Goal: Find specific page/section: Find specific page/section

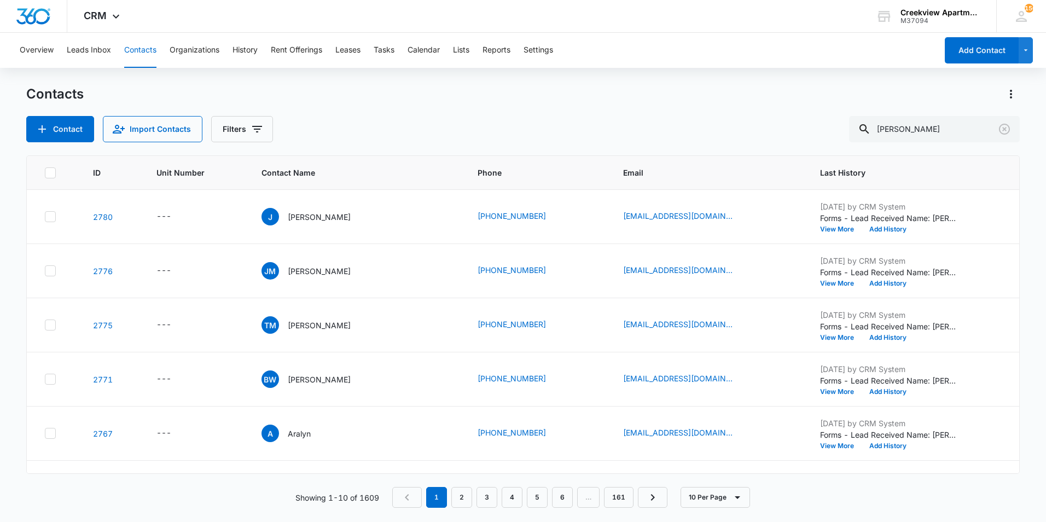
type input "[PERSON_NAME]"
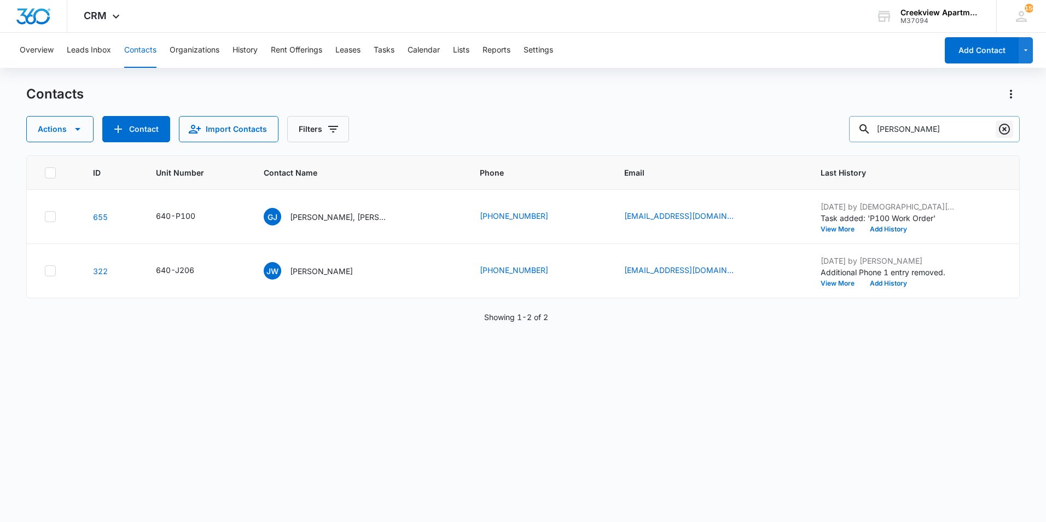
click at [1002, 131] on icon "Clear" at bounding box center [1003, 128] width 13 height 13
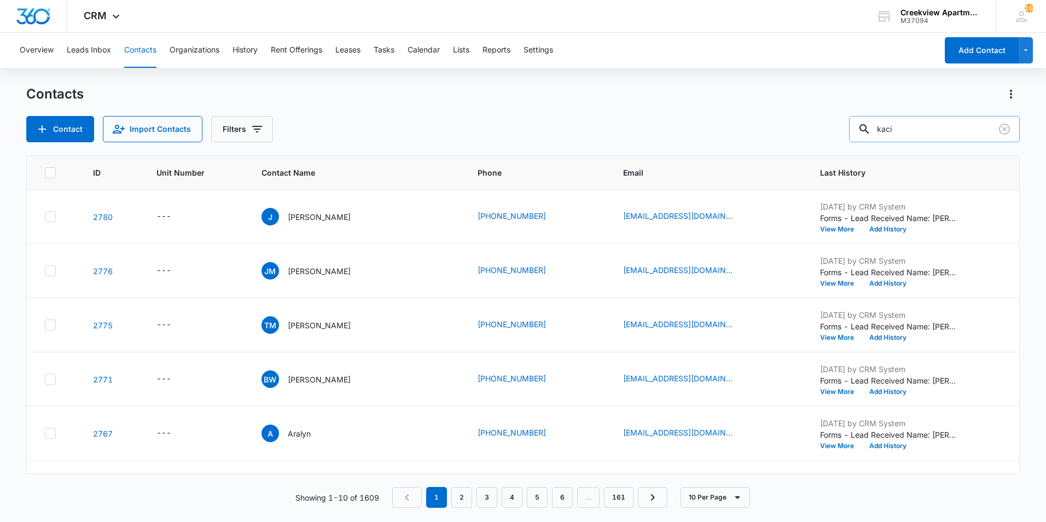
type input "kaci"
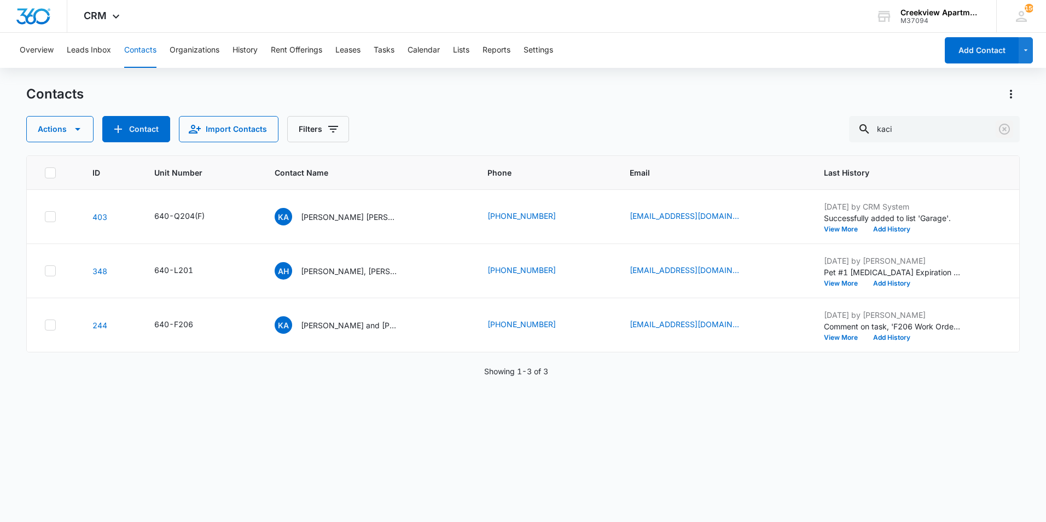
drag, startPoint x: 1006, startPoint y: 132, endPoint x: 1036, endPoint y: 133, distance: 30.1
click at [1006, 132] on icon "Clear" at bounding box center [1003, 128] width 13 height 13
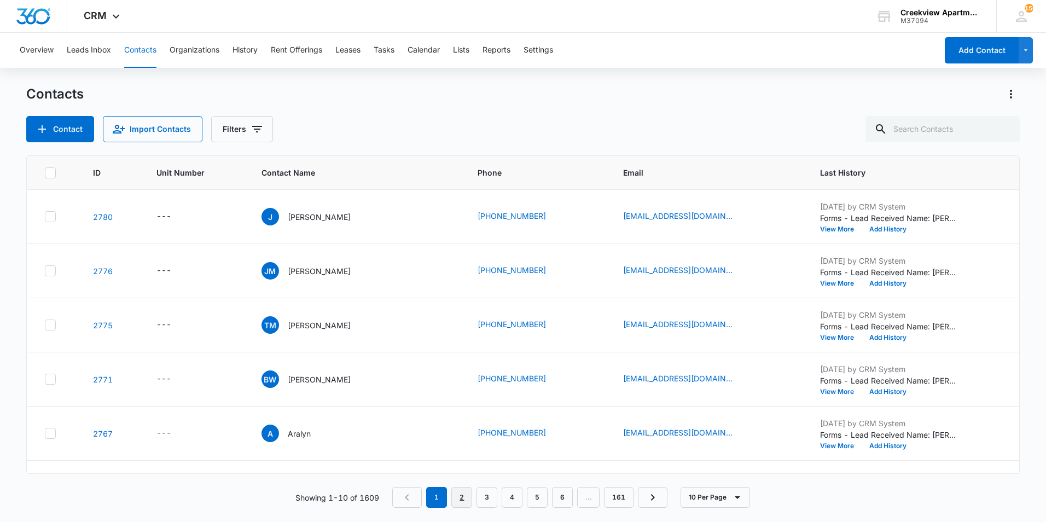
click at [458, 487] on link "2" at bounding box center [461, 497] width 21 height 21
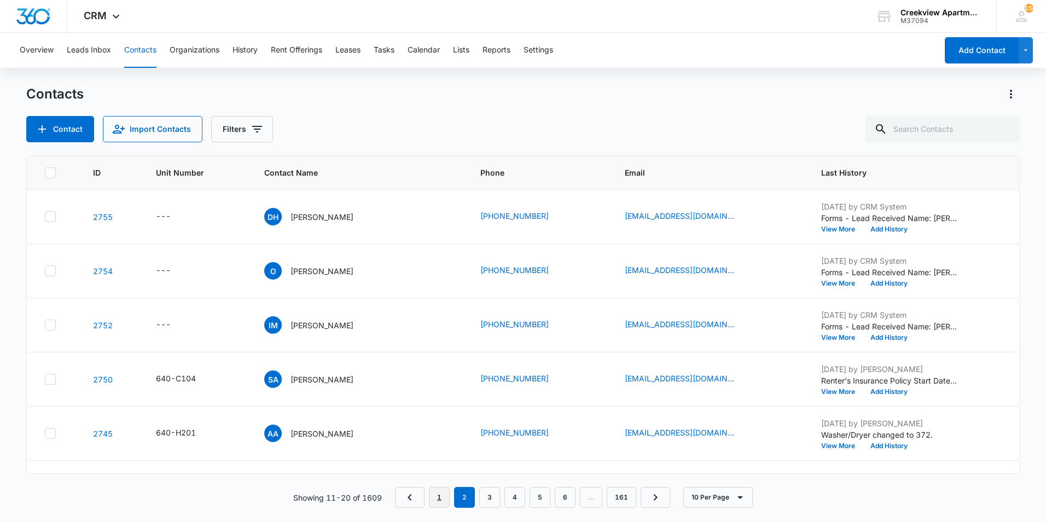
click at [435, 493] on link "1" at bounding box center [439, 497] width 21 height 21
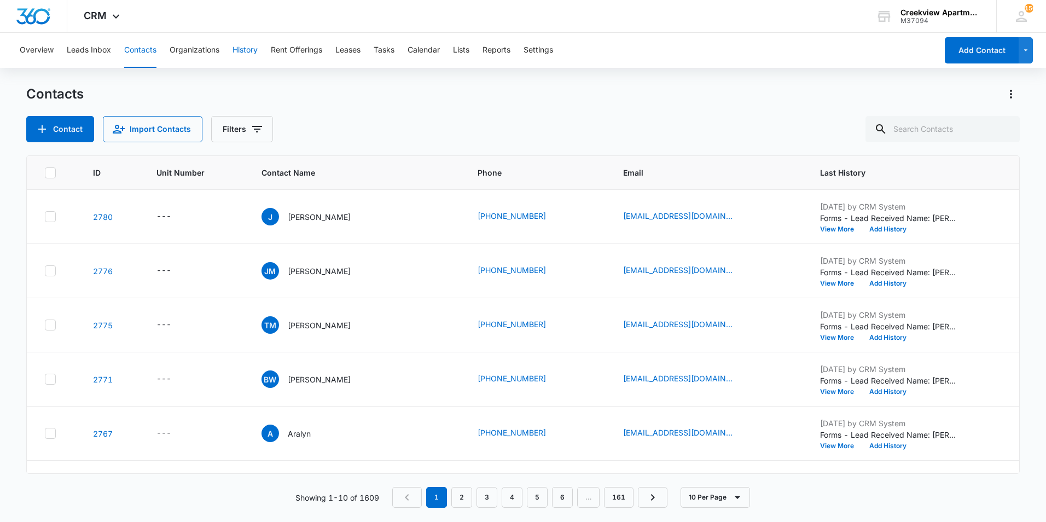
click at [241, 49] on button "History" at bounding box center [244, 50] width 25 height 35
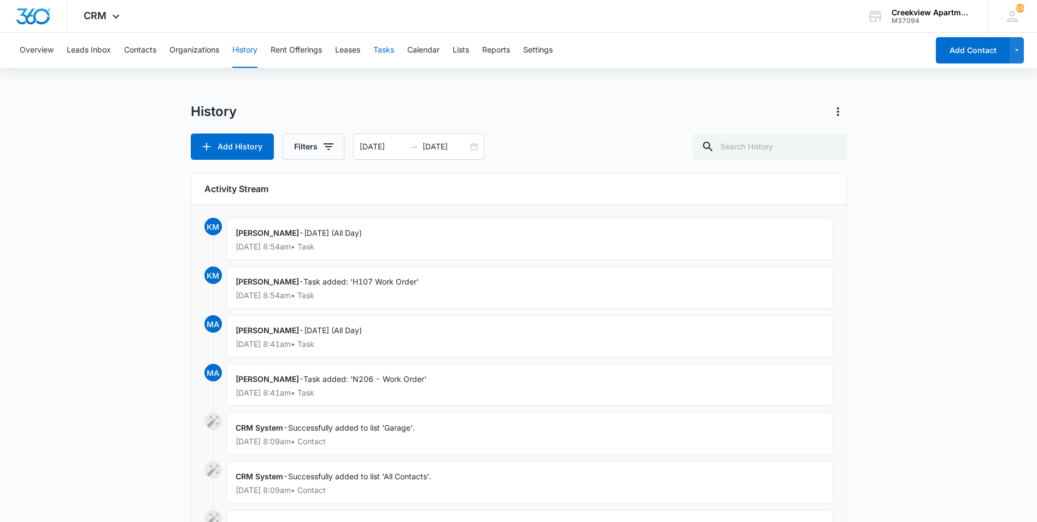
click at [384, 49] on button "Tasks" at bounding box center [383, 50] width 21 height 35
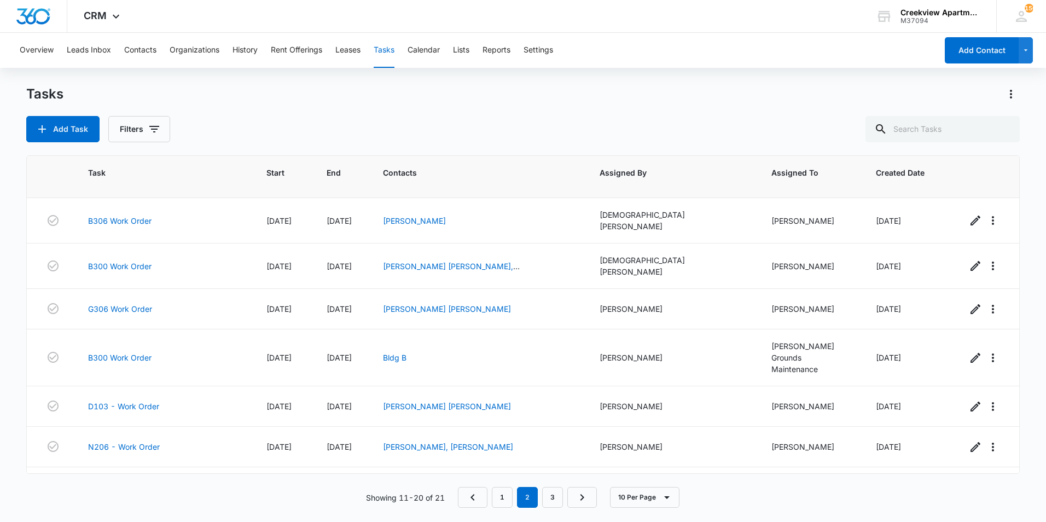
scroll to position [126, 0]
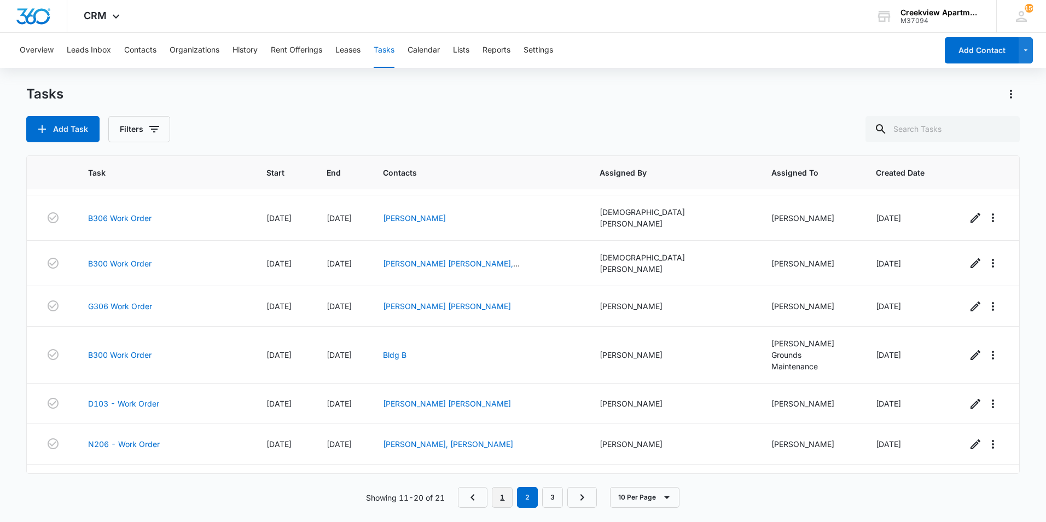
click at [499, 499] on link "1" at bounding box center [502, 497] width 21 height 21
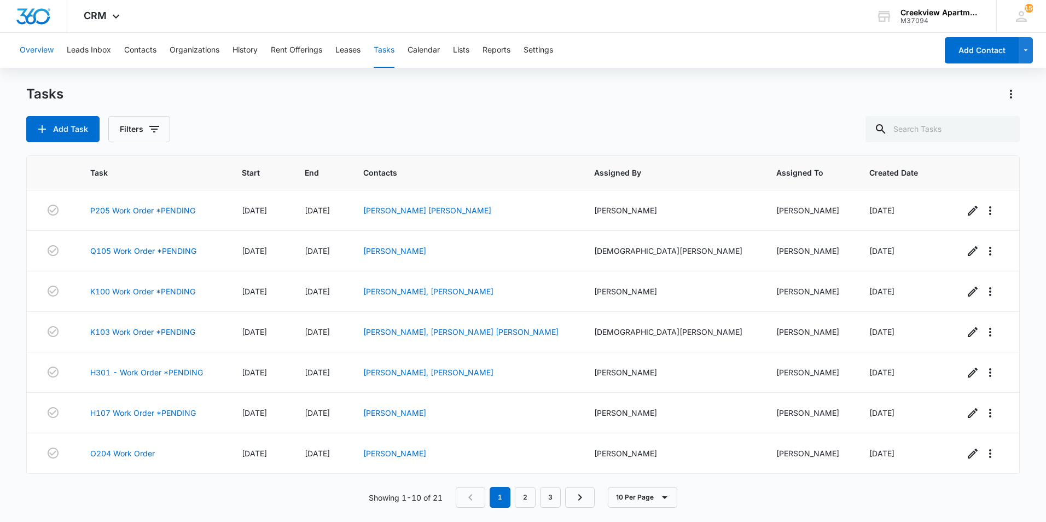
click at [43, 49] on button "Overview" at bounding box center [37, 50] width 34 height 35
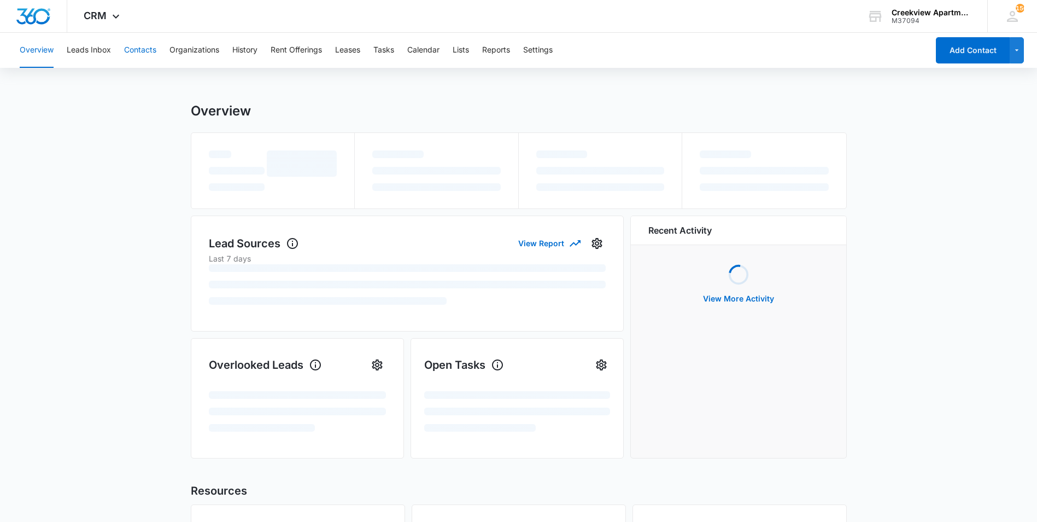
click at [141, 49] on button "Contacts" at bounding box center [140, 50] width 32 height 35
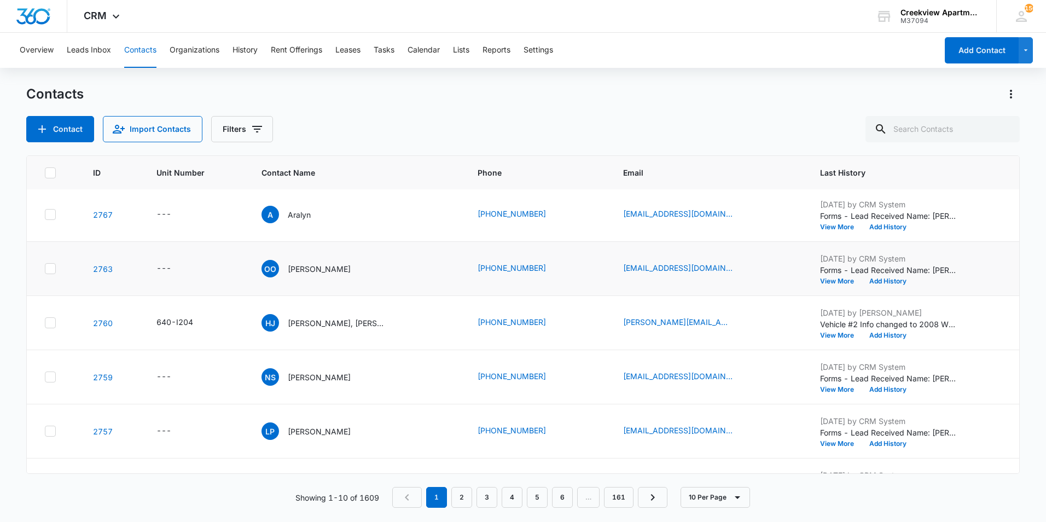
scroll to position [258, 0]
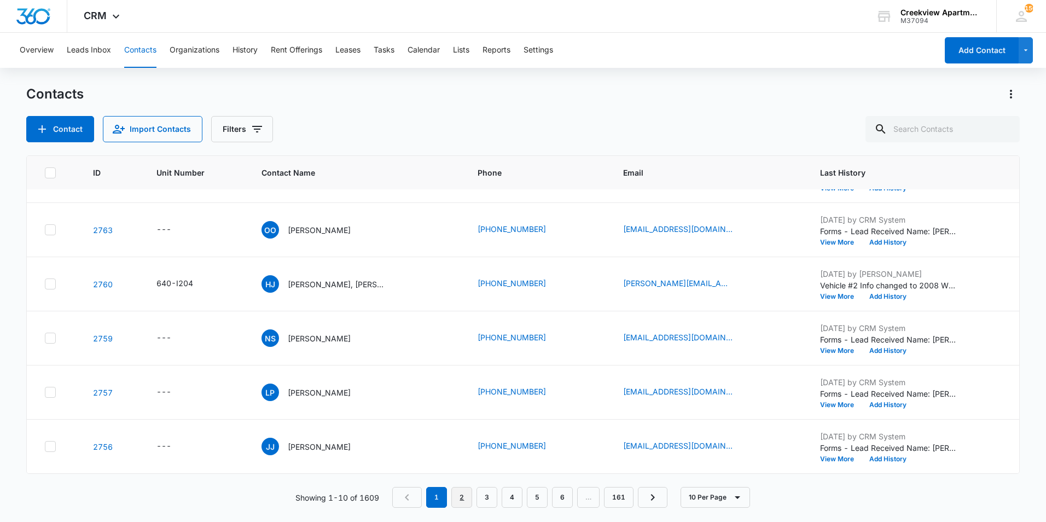
click at [464, 494] on link "2" at bounding box center [461, 497] width 21 height 21
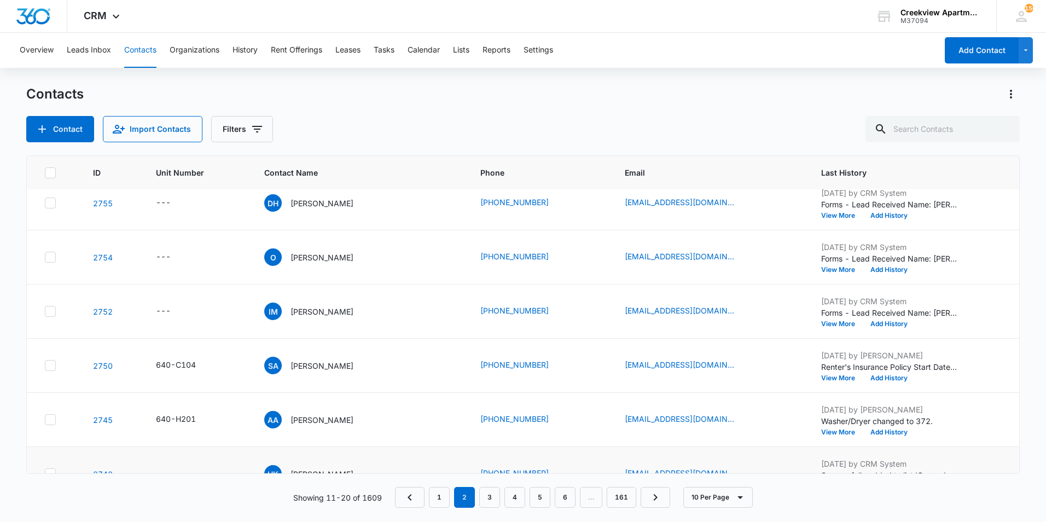
scroll to position [0, 0]
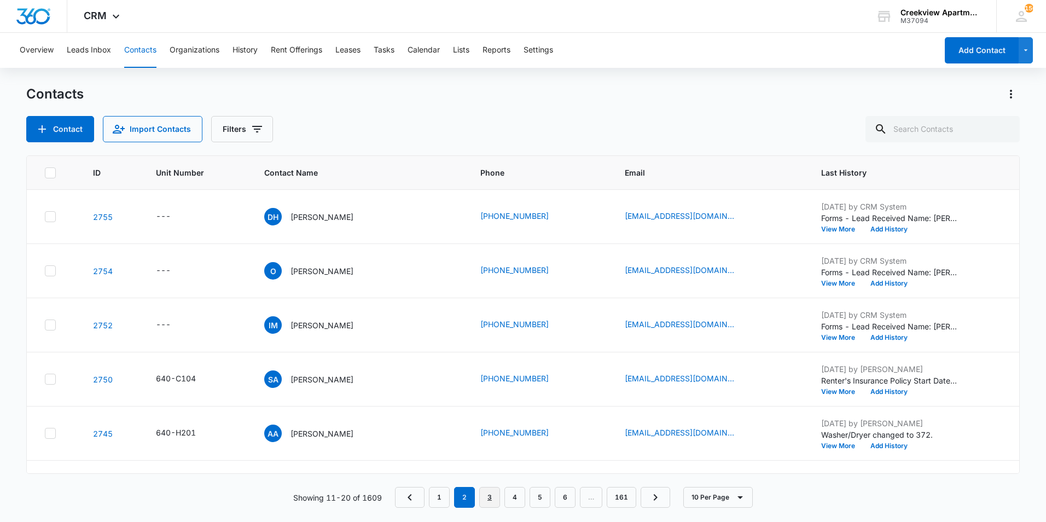
click at [492, 502] on link "3" at bounding box center [489, 497] width 21 height 21
click at [442, 494] on link "1" at bounding box center [439, 497] width 21 height 21
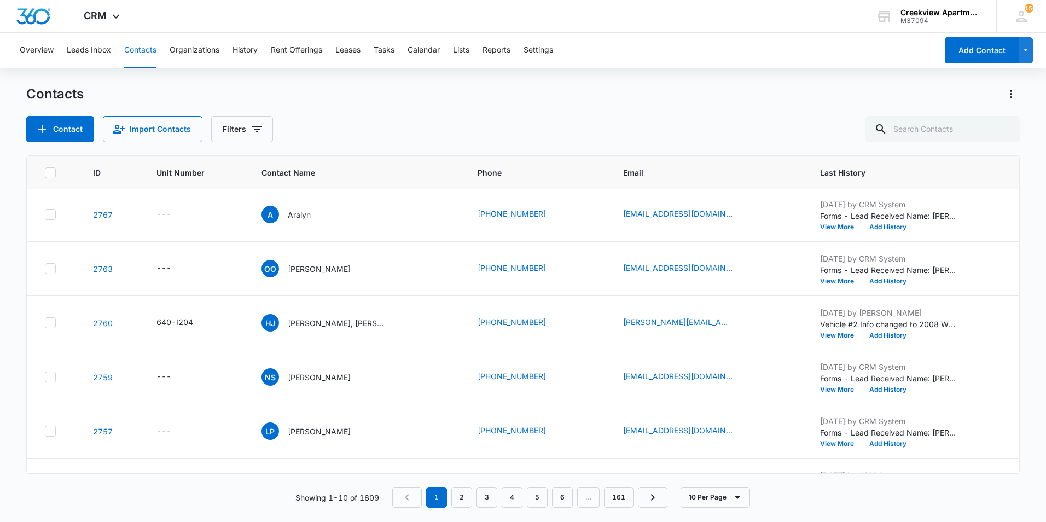
scroll to position [258, 0]
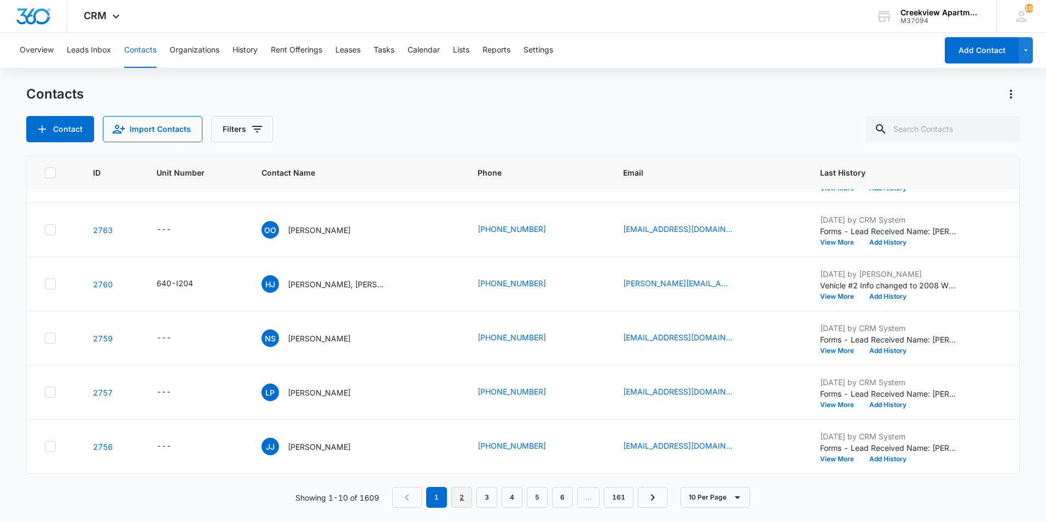
click at [462, 491] on link "2" at bounding box center [461, 497] width 21 height 21
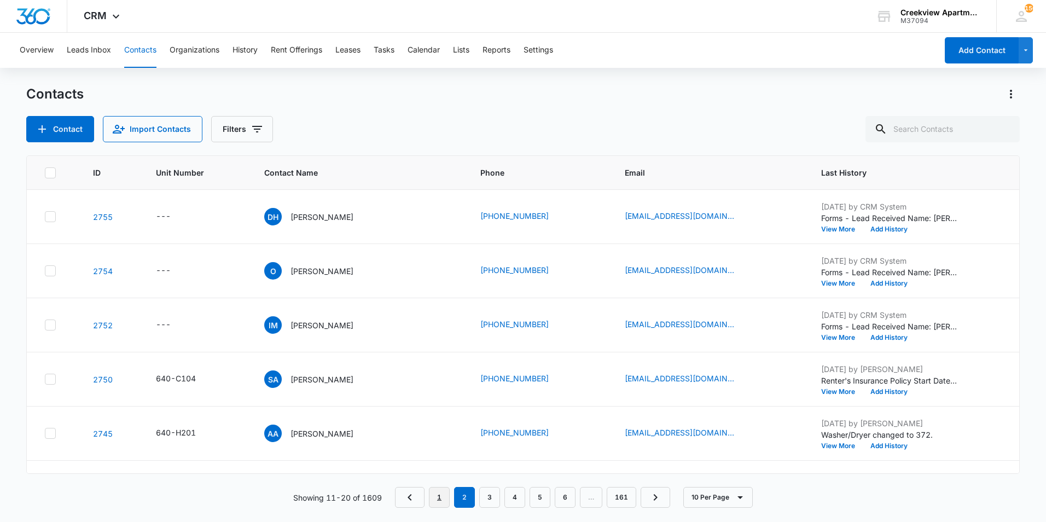
click at [439, 494] on link "1" at bounding box center [439, 497] width 21 height 21
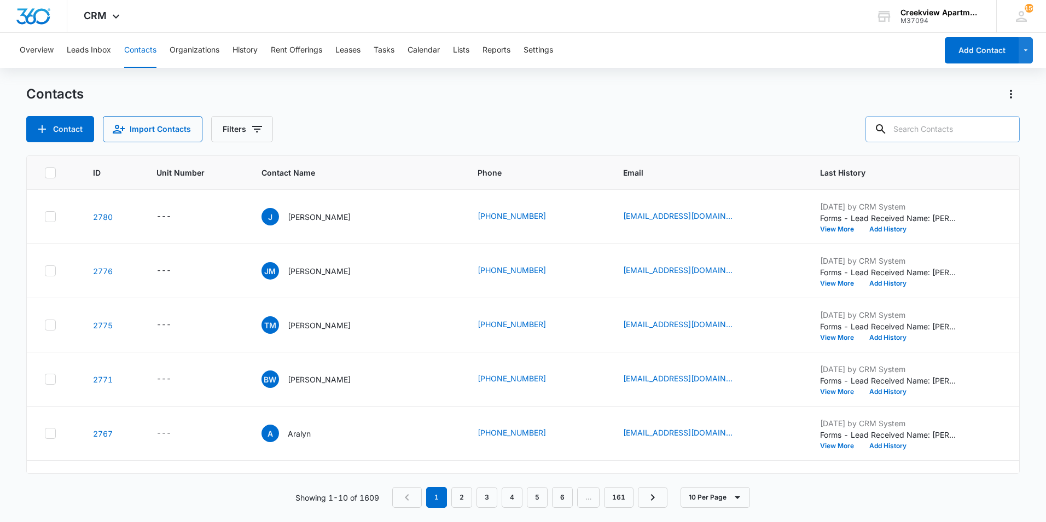
click at [953, 129] on input "text" at bounding box center [942, 129] width 154 height 26
paste input "17753044725"
type input "17753044725"
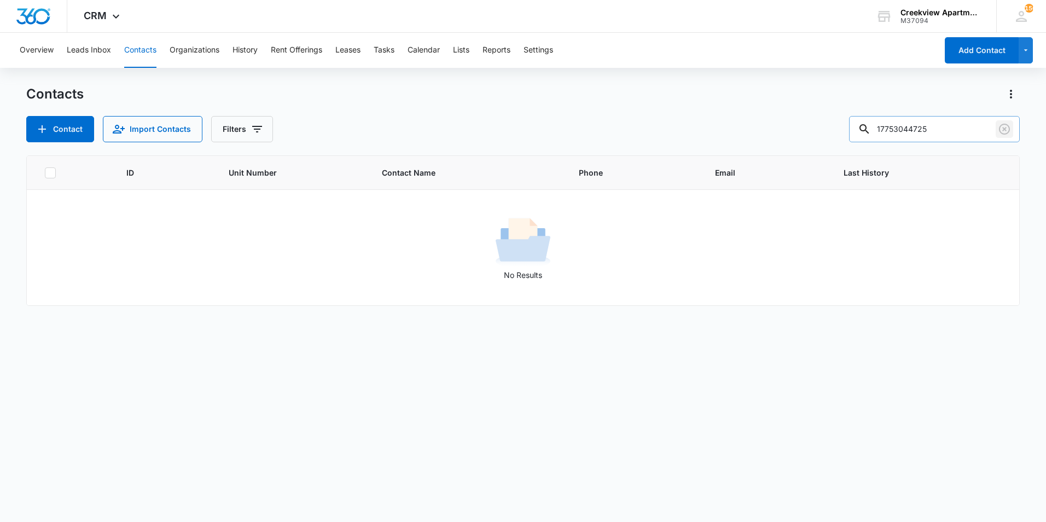
click at [1011, 127] on icon "Clear" at bounding box center [1003, 128] width 13 height 13
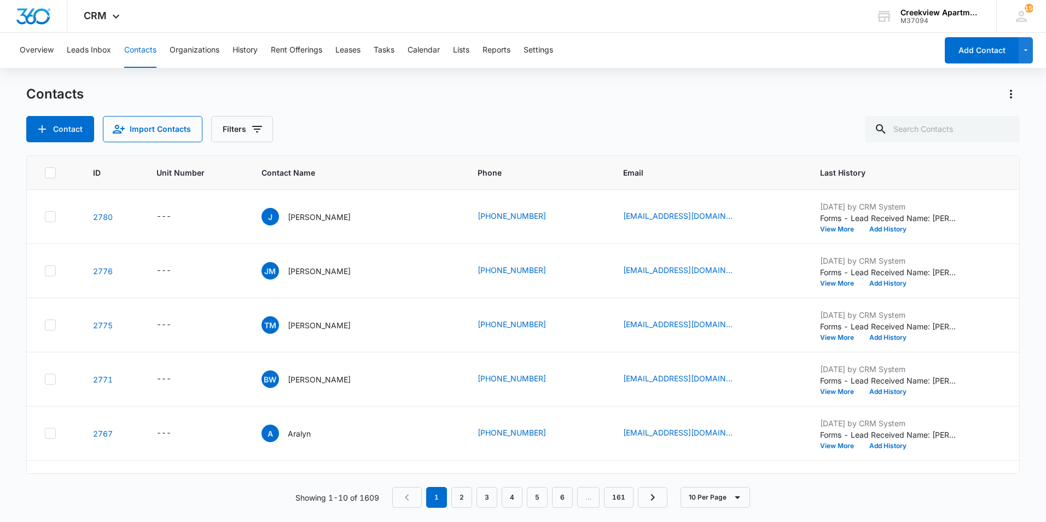
click at [786, 107] on div "Contacts Contact Import Contacts Filters" at bounding box center [522, 113] width 993 height 57
click at [921, 132] on input "text" at bounding box center [942, 129] width 154 height 26
type input "[PERSON_NAME]"
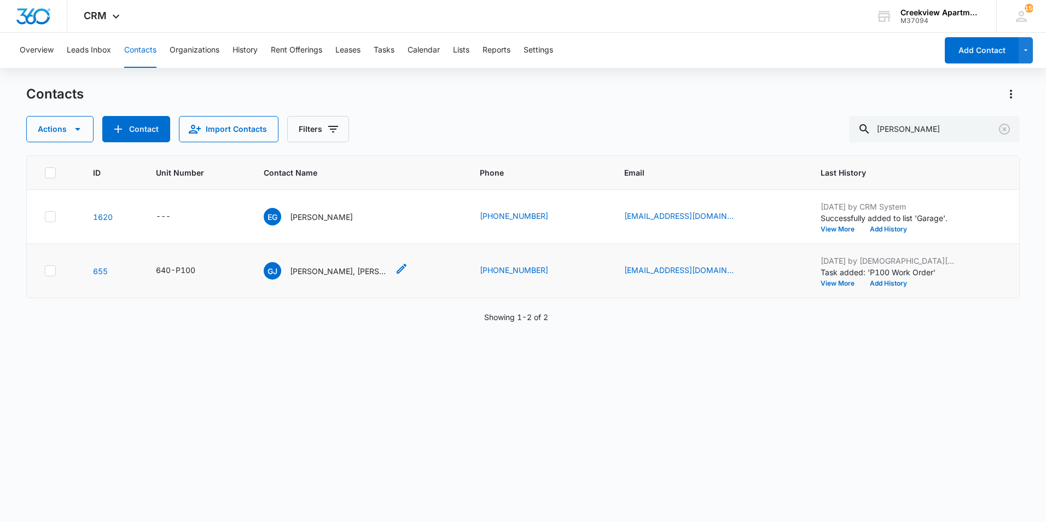
click at [333, 273] on p "[PERSON_NAME], [PERSON_NAME]" at bounding box center [339, 270] width 98 height 11
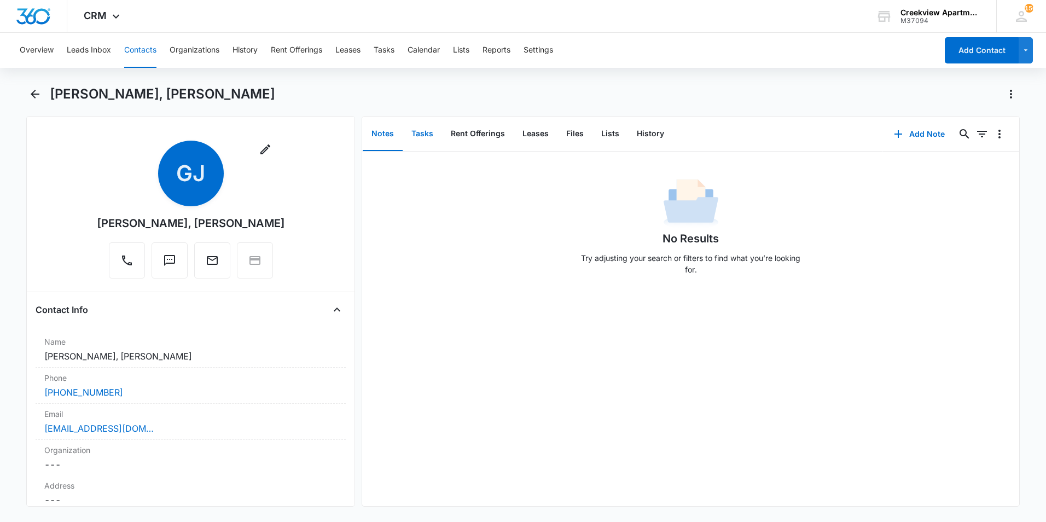
click at [430, 135] on button "Tasks" at bounding box center [421, 134] width 39 height 34
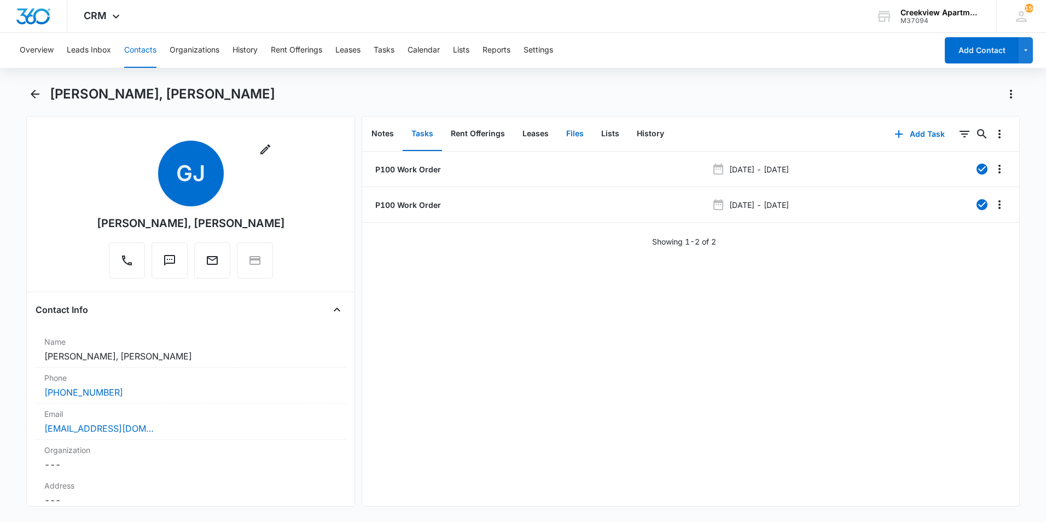
click at [580, 133] on button "Files" at bounding box center [574, 134] width 35 height 34
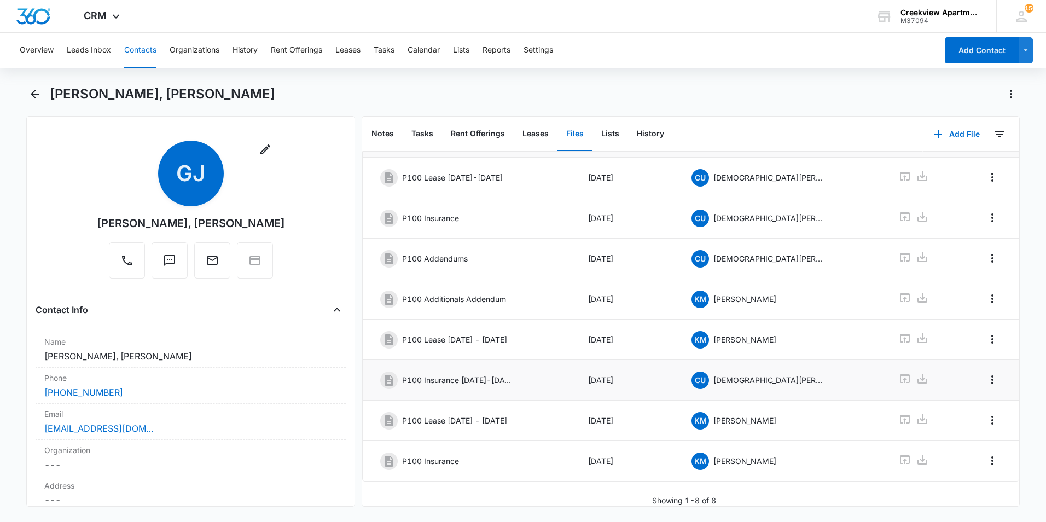
scroll to position [59, 0]
click at [898, 412] on icon at bounding box center [904, 418] width 13 height 13
click at [32, 93] on icon "Back" at bounding box center [35, 94] width 9 height 9
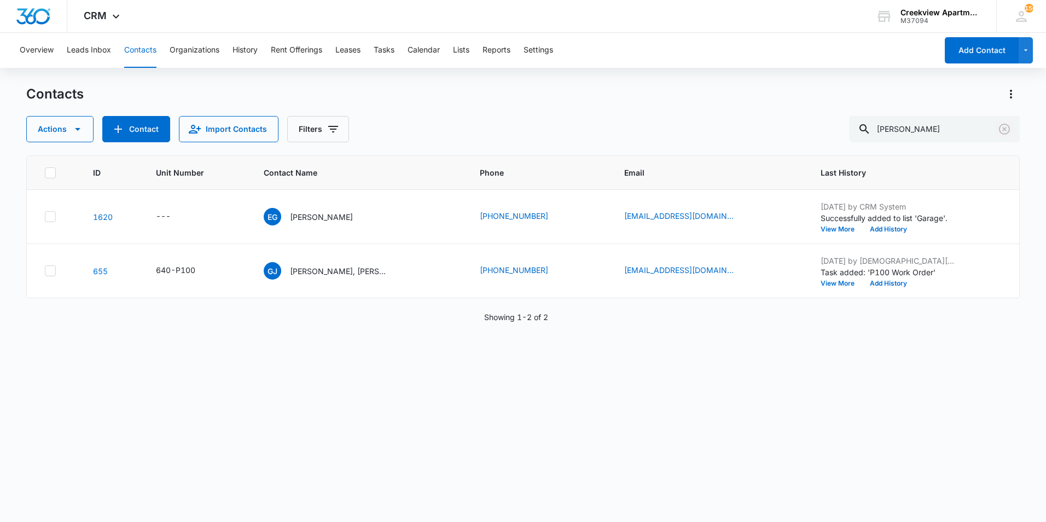
click at [999, 123] on icon "Clear" at bounding box center [1003, 128] width 13 height 13
